Goal: Task Accomplishment & Management: Manage account settings

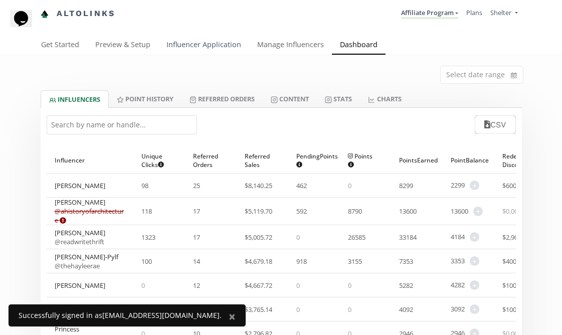
click at [205, 43] on link "Influencer Application" at bounding box center [203, 46] width 91 height 20
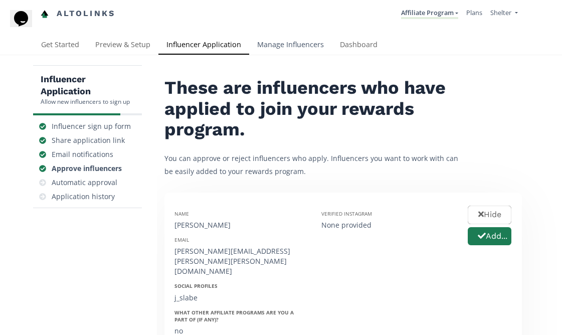
click at [277, 48] on link "Manage Influencers" at bounding box center [290, 46] width 83 height 20
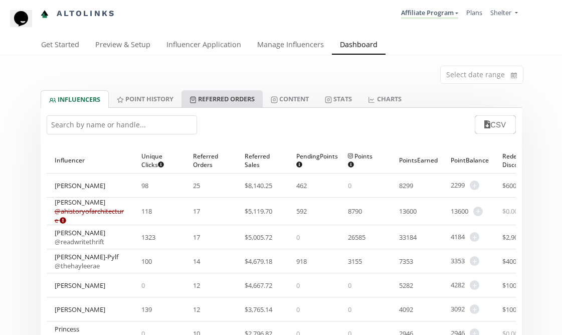
click at [261, 95] on link "Referred Orders" at bounding box center [222, 98] width 81 height 17
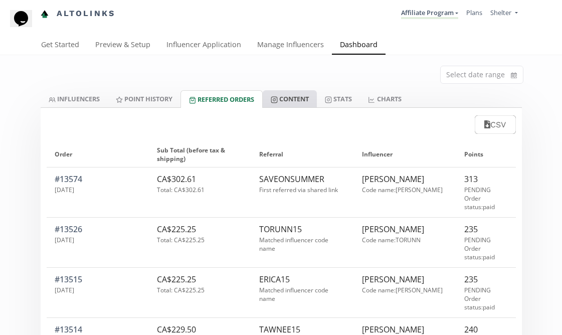
click at [301, 97] on link "Content" at bounding box center [290, 98] width 54 height 17
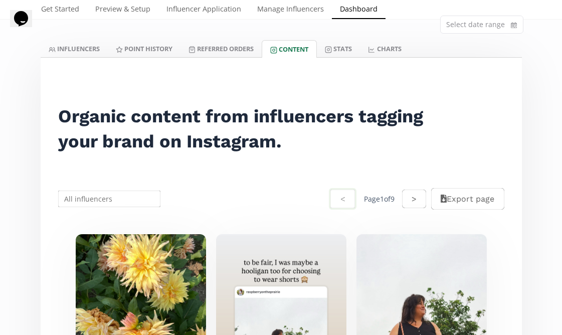
scroll to position [33, 0]
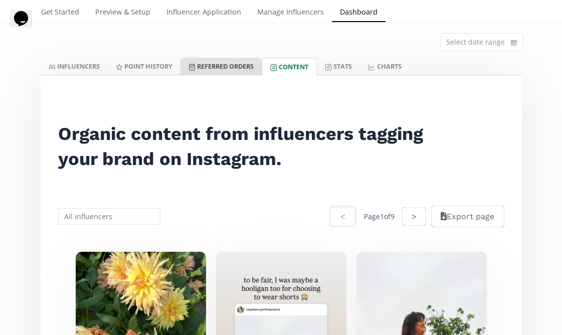
click at [227, 69] on link "Referred Orders" at bounding box center [221, 66] width 81 height 17
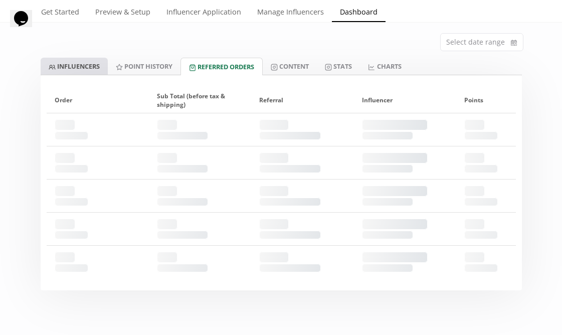
click at [79, 67] on link "INFLUENCERS" at bounding box center [74, 66] width 67 height 17
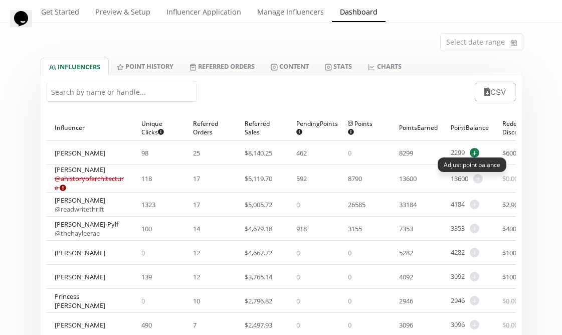
click at [470, 153] on span "+" at bounding box center [475, 153] width 10 height 10
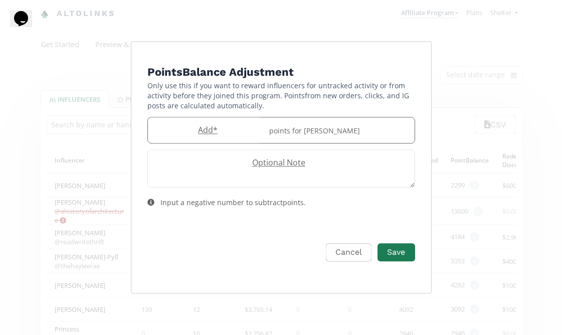
click at [226, 132] on label "Add *" at bounding box center [205, 130] width 115 height 12
type input "50"
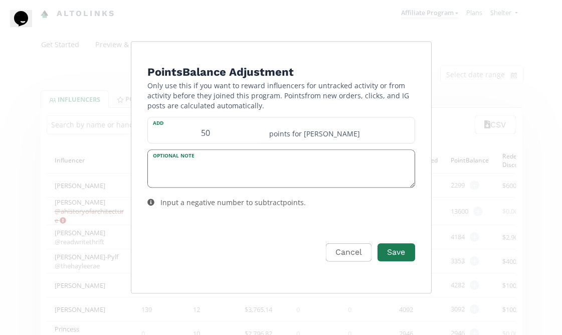
click at [299, 172] on textarea "Edit Program" at bounding box center [281, 168] width 267 height 37
drag, startPoint x: 259, startPoint y: 164, endPoint x: 122, endPoint y: 164, distance: 136.4
click at [122, 164] on div "Points Balance Adjustment Only use this if you want to reward influencers for u…" at bounding box center [281, 167] width 562 height 335
type textarea "top performer for August"
click at [396, 253] on button "Save" at bounding box center [396, 253] width 40 height 22
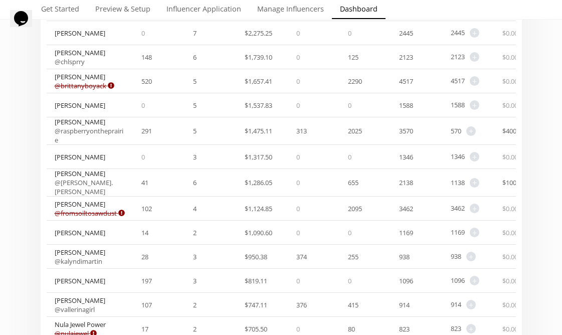
scroll to position [430, 0]
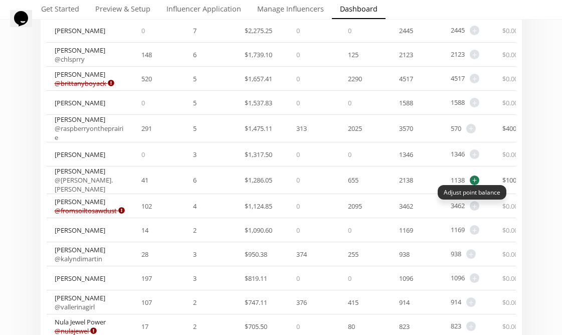
click at [470, 185] on span "+" at bounding box center [475, 181] width 10 height 10
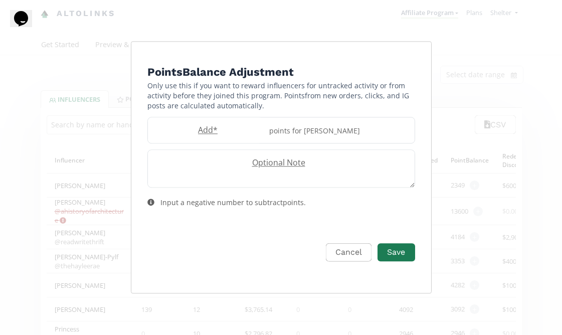
scroll to position [0, 0]
click at [222, 133] on label "Add *" at bounding box center [205, 130] width 115 height 12
type input "50"
click at [281, 161] on label "Optional Note" at bounding box center [276, 163] width 257 height 12
paste textarea "top performer for August"
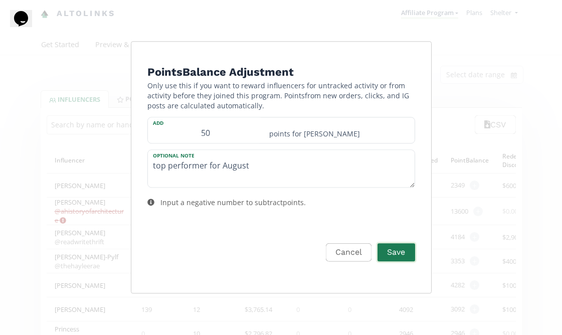
type textarea "top performer for August"
click at [404, 253] on button "Save" at bounding box center [396, 253] width 40 height 22
